Goal: Task Accomplishment & Management: Use online tool/utility

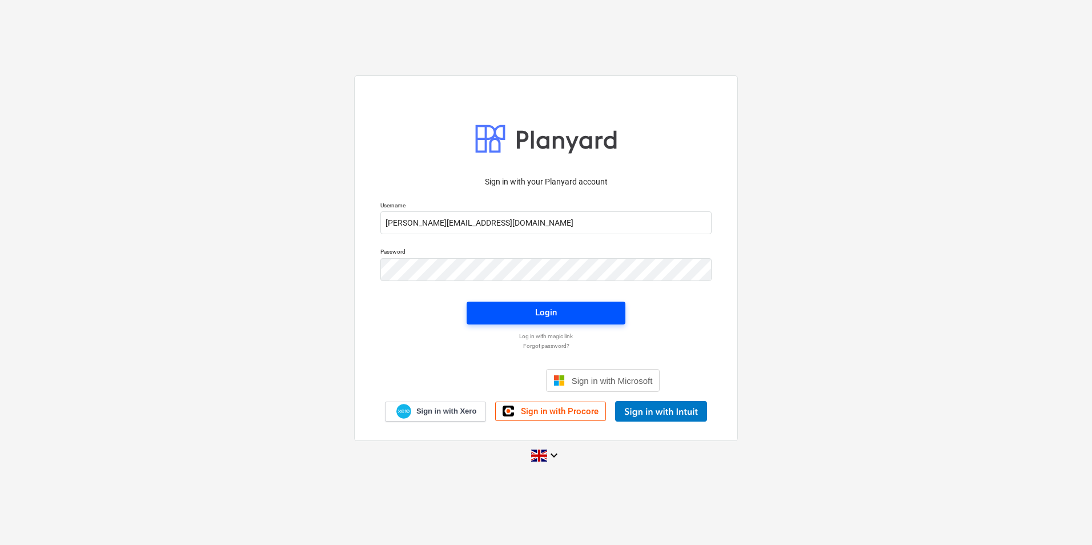
click at [544, 310] on div "Login" at bounding box center [546, 312] width 22 height 15
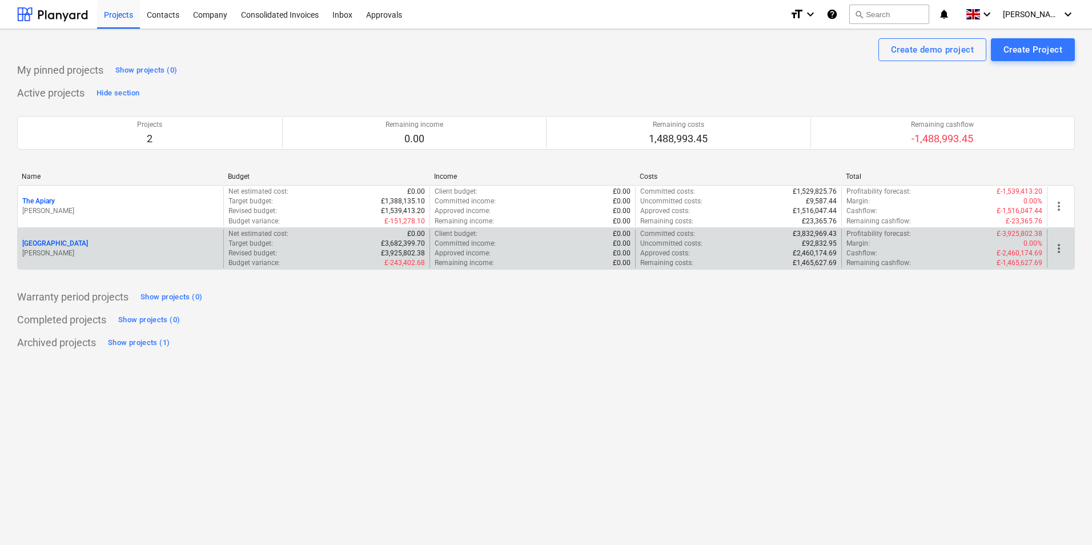
click at [82, 258] on p "[PERSON_NAME]" at bounding box center [120, 253] width 196 height 10
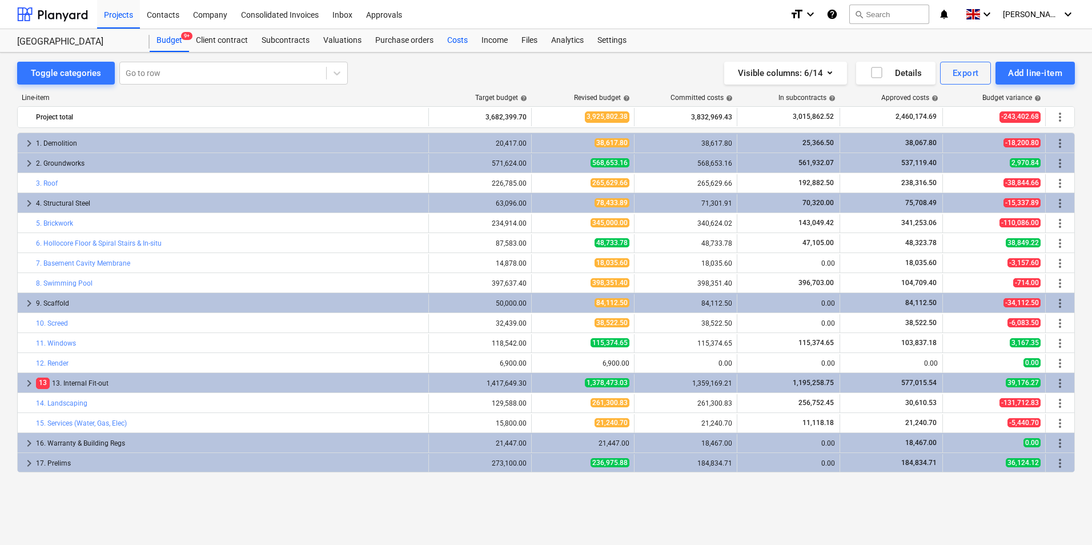
click at [453, 45] on div "Costs" at bounding box center [457, 40] width 34 height 23
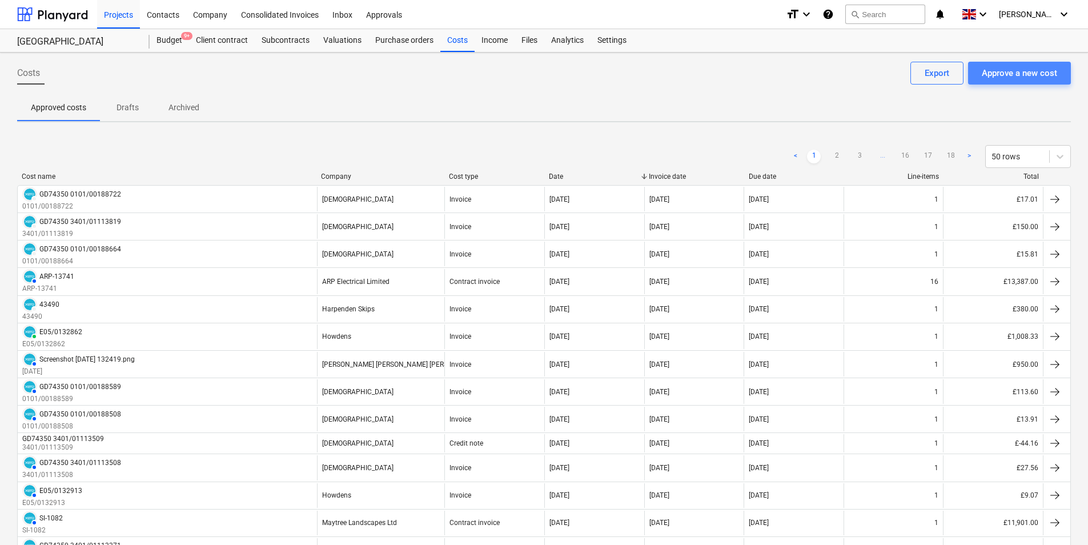
click at [1025, 68] on div "Approve a new cost" at bounding box center [1019, 73] width 75 height 15
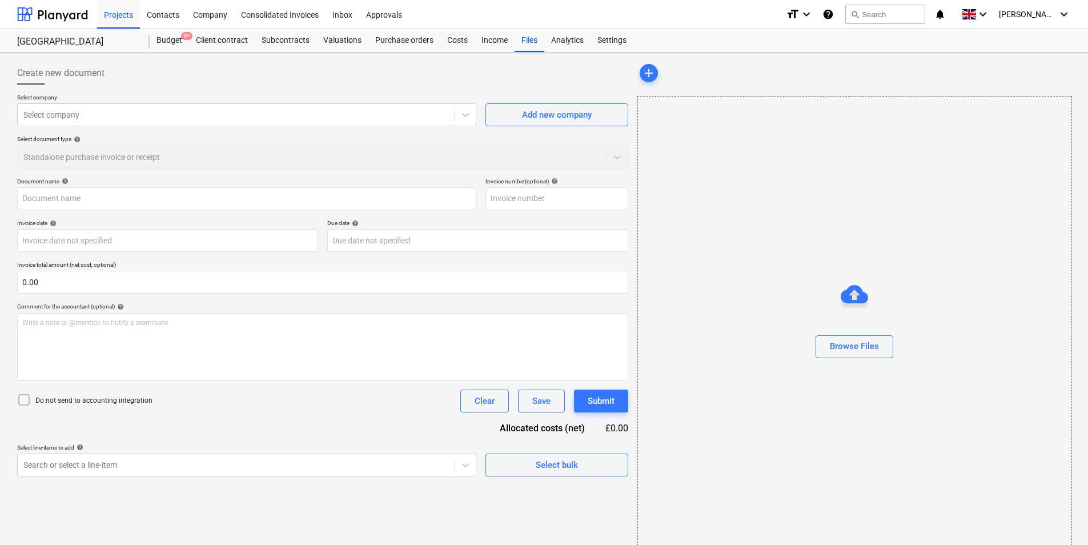
type input "GB500GU62DODHI.pdf"
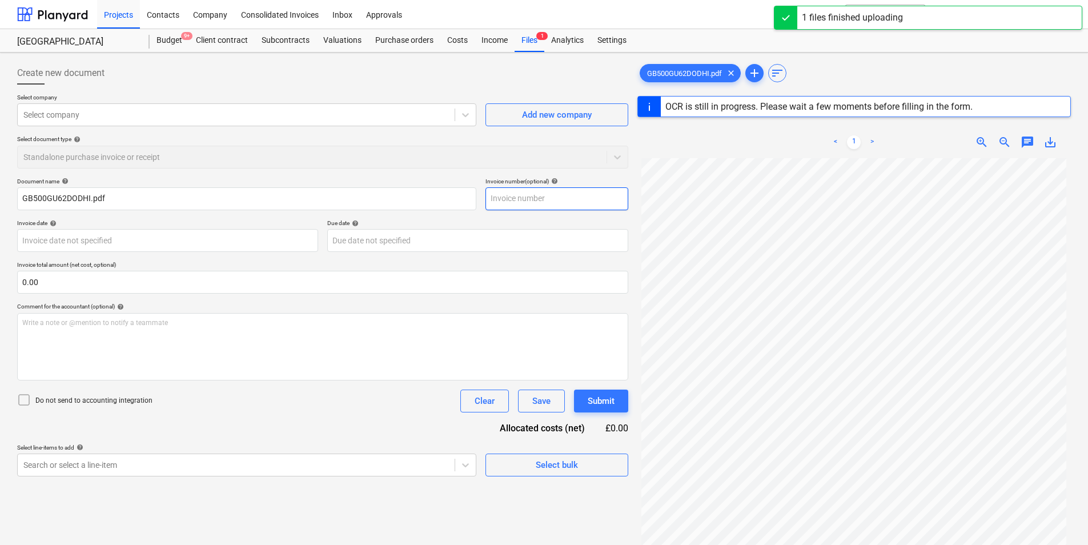
click at [536, 198] on input "text" at bounding box center [556, 198] width 143 height 23
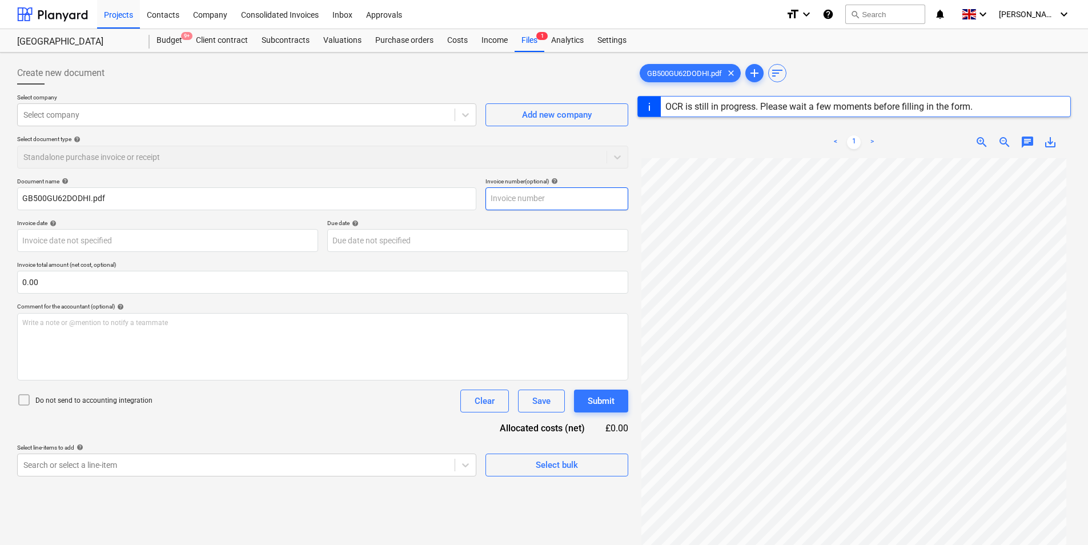
paste input "GB500GU62DODHI"
type input "GB500GU62DODHI"
type input "GB879739834"
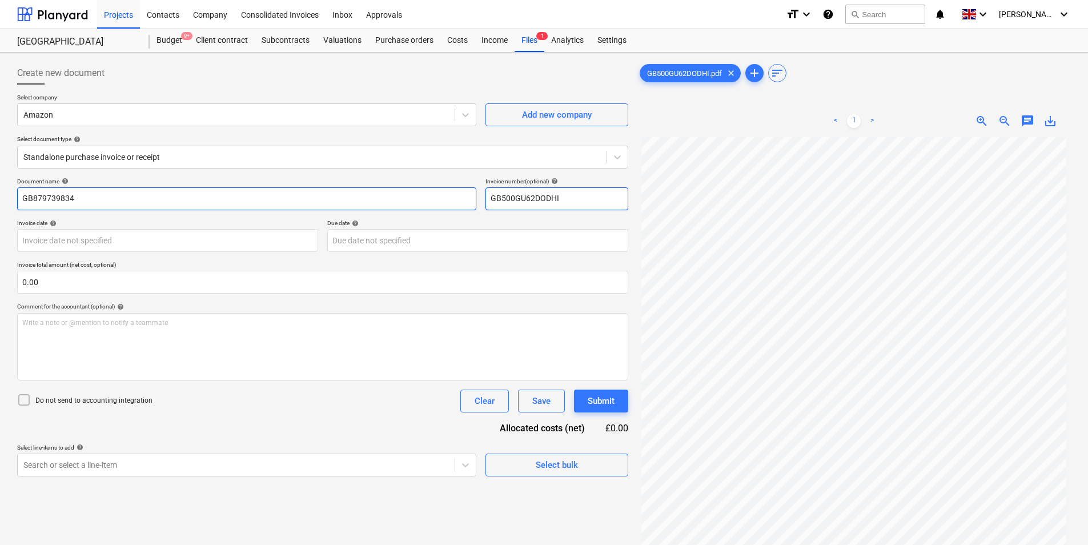
type input "GB500GU62DODHI"
drag, startPoint x: 227, startPoint y: 206, endPoint x: -155, endPoint y: 224, distance: 382.5
click at [0, 224] on html "Projects Contacts Company Consolidated Invoices Inbox Approvals format_size key…" at bounding box center [544, 272] width 1088 height 545
paste input "500GU62DODHI"
type input "GB500GU62DODHI"
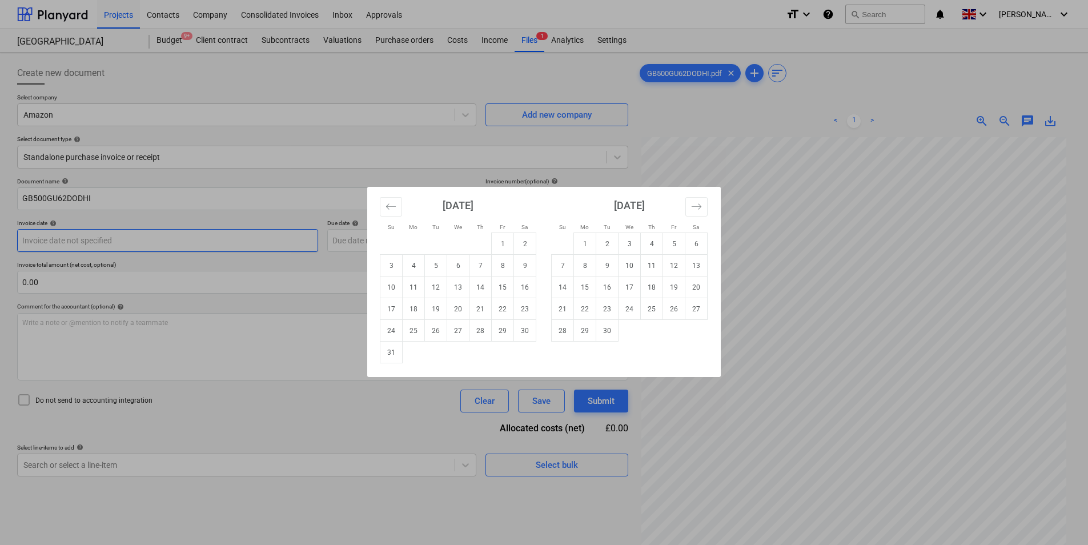
click at [171, 244] on body "Projects Contacts Company Consolidated Invoices Inbox Approvals format_size key…" at bounding box center [544, 272] width 1088 height 545
drag, startPoint x: 479, startPoint y: 311, endPoint x: 403, endPoint y: 294, distance: 77.7
click at [479, 311] on td "21" at bounding box center [480, 309] width 22 height 22
type input "[DATE]"
drag, startPoint x: 338, startPoint y: 240, endPoint x: 484, endPoint y: 356, distance: 186.6
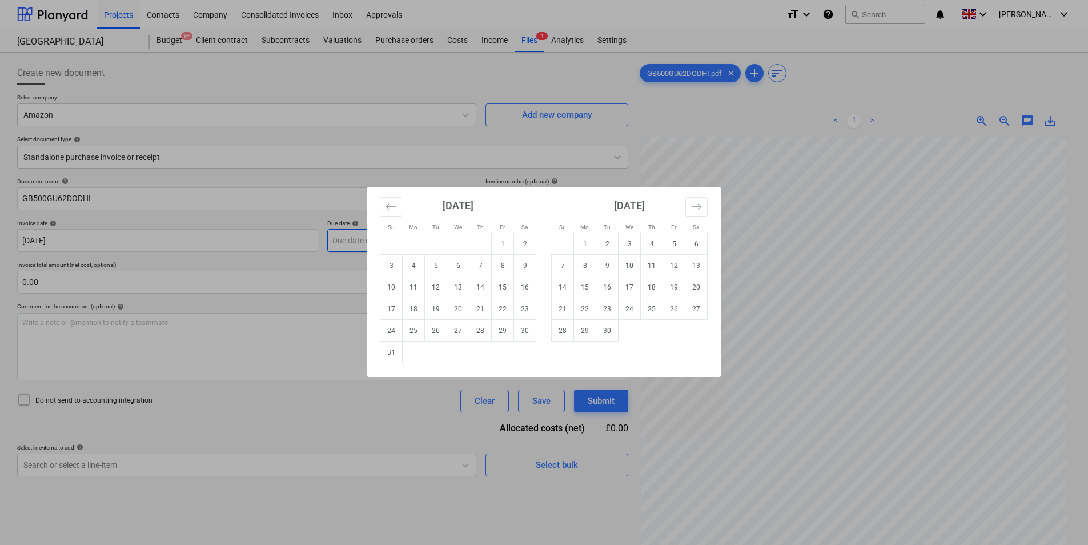
click at [340, 237] on body "Projects Contacts Company Consolidated Invoices Inbox Approvals format_size key…" at bounding box center [544, 272] width 1088 height 545
drag, startPoint x: 481, startPoint y: 311, endPoint x: 445, endPoint y: 309, distance: 36.0
click at [481, 310] on td "21" at bounding box center [480, 309] width 22 height 22
type input "[DATE]"
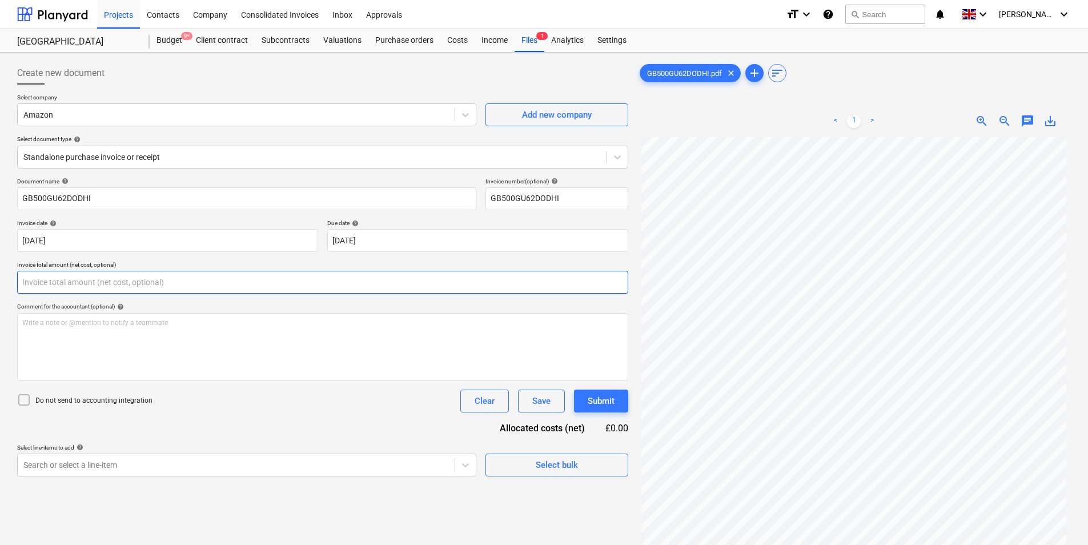
click at [130, 282] on input "text" at bounding box center [322, 282] width 611 height 23
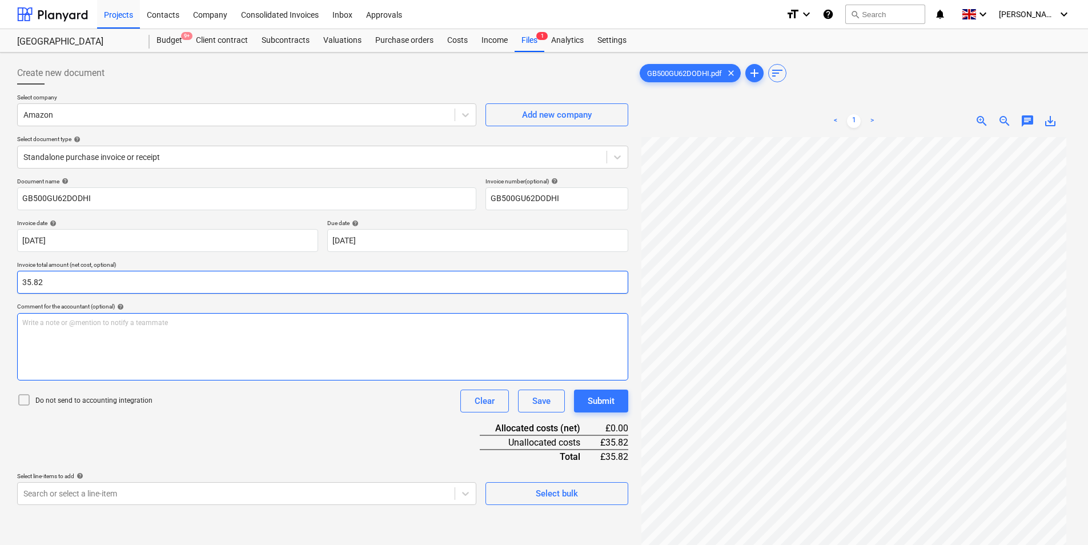
type input "35.82"
click at [159, 344] on div "Write a note or @mention to notify a teammate [PERSON_NAME]" at bounding box center [322, 346] width 611 height 67
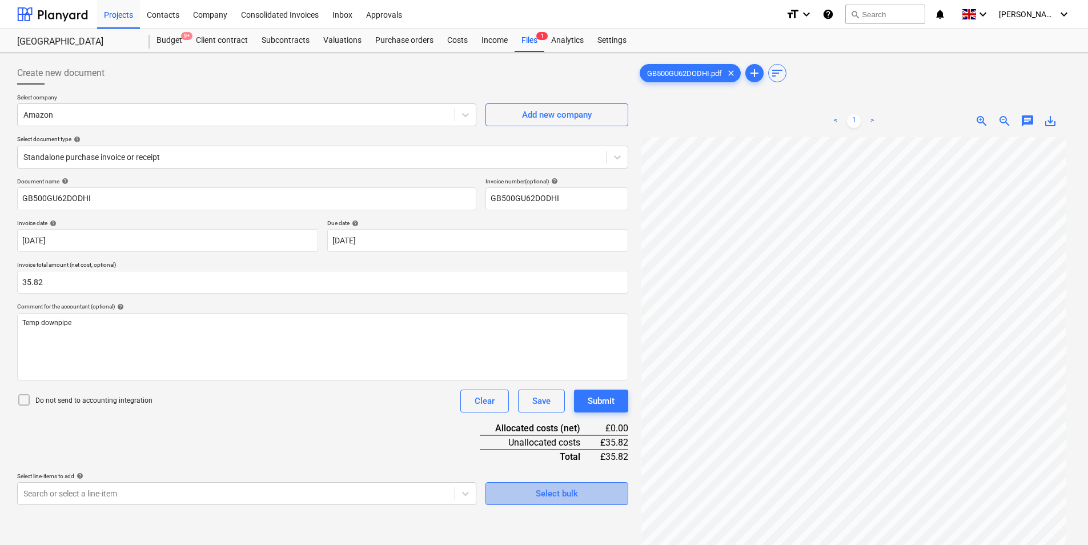
click at [581, 492] on span "Select bulk" at bounding box center [557, 493] width 114 height 15
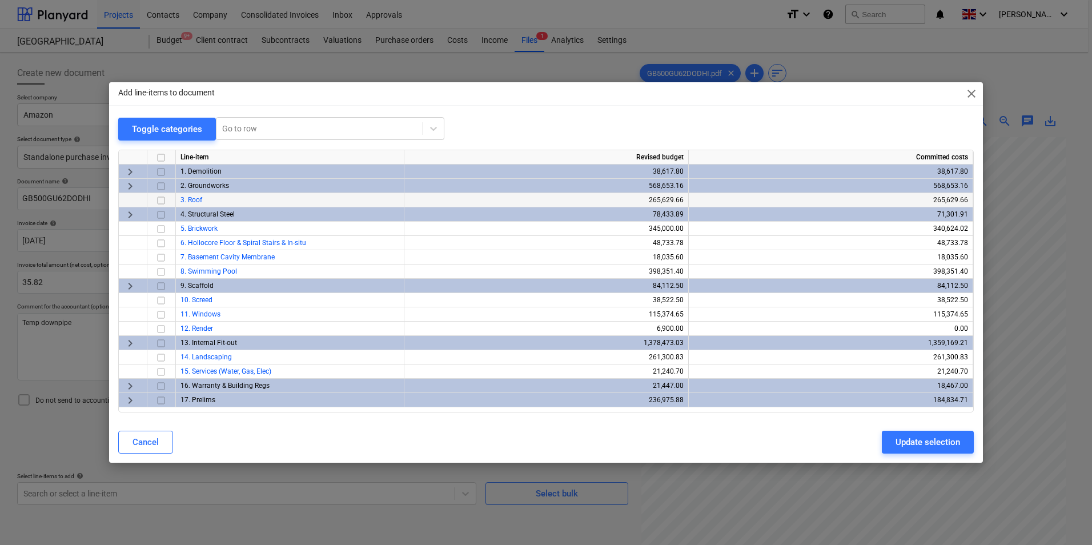
click at [162, 200] on input "checkbox" at bounding box center [161, 201] width 14 height 14
click at [936, 446] on div "Update selection" at bounding box center [927, 442] width 65 height 15
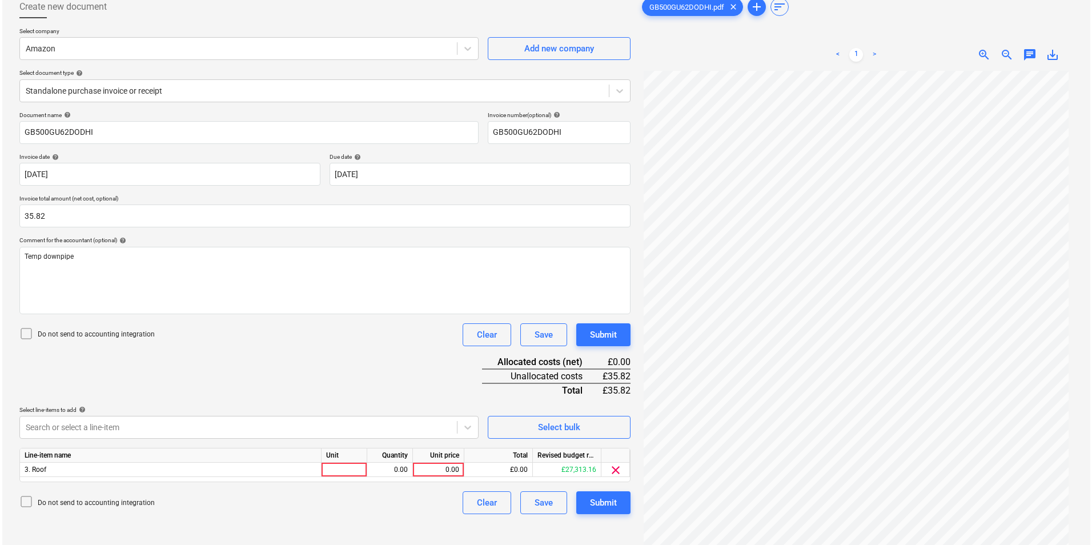
scroll to position [114, 0]
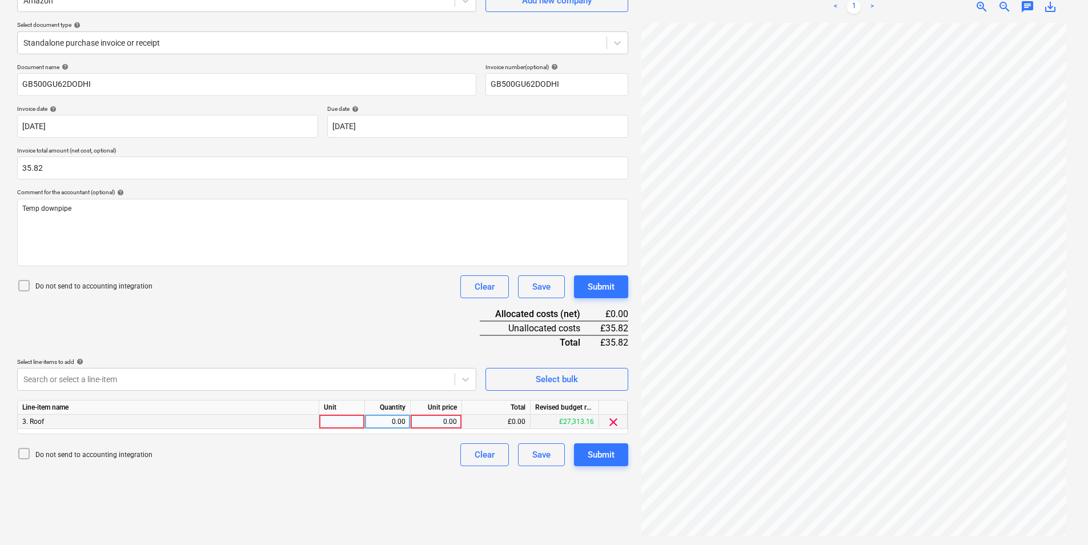
click at [349, 425] on div at bounding box center [342, 422] width 46 height 14
type input "ea"
type input "35.82"
click at [602, 453] on div "Submit" at bounding box center [601, 454] width 27 height 15
